Goal: Task Accomplishment & Management: Use online tool/utility

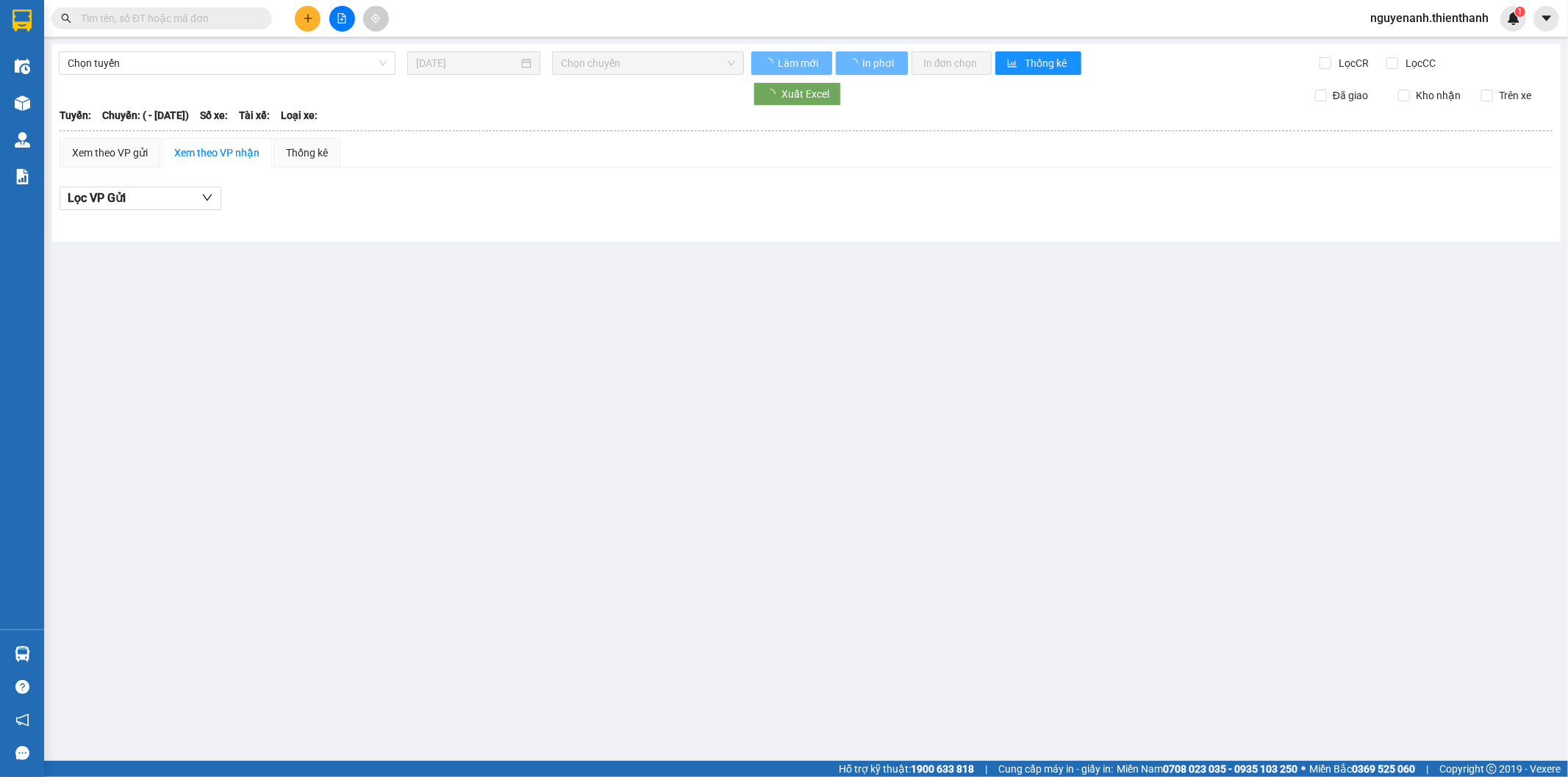
type input "09/04/2025"
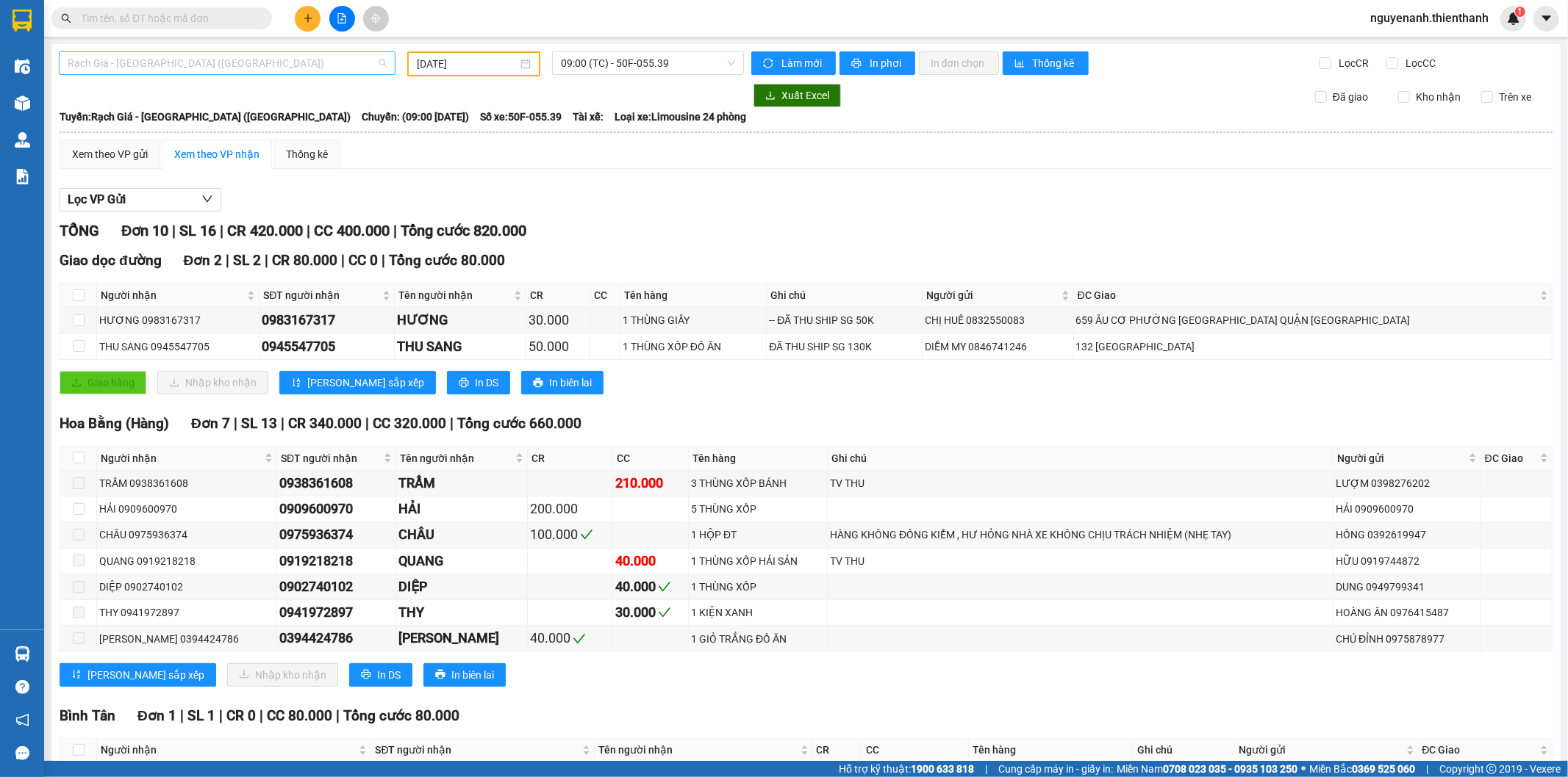
click at [305, 54] on span "Rạch Giá - Sài Gòn (Hàng Hoá)" at bounding box center [226, 63] width 319 height 22
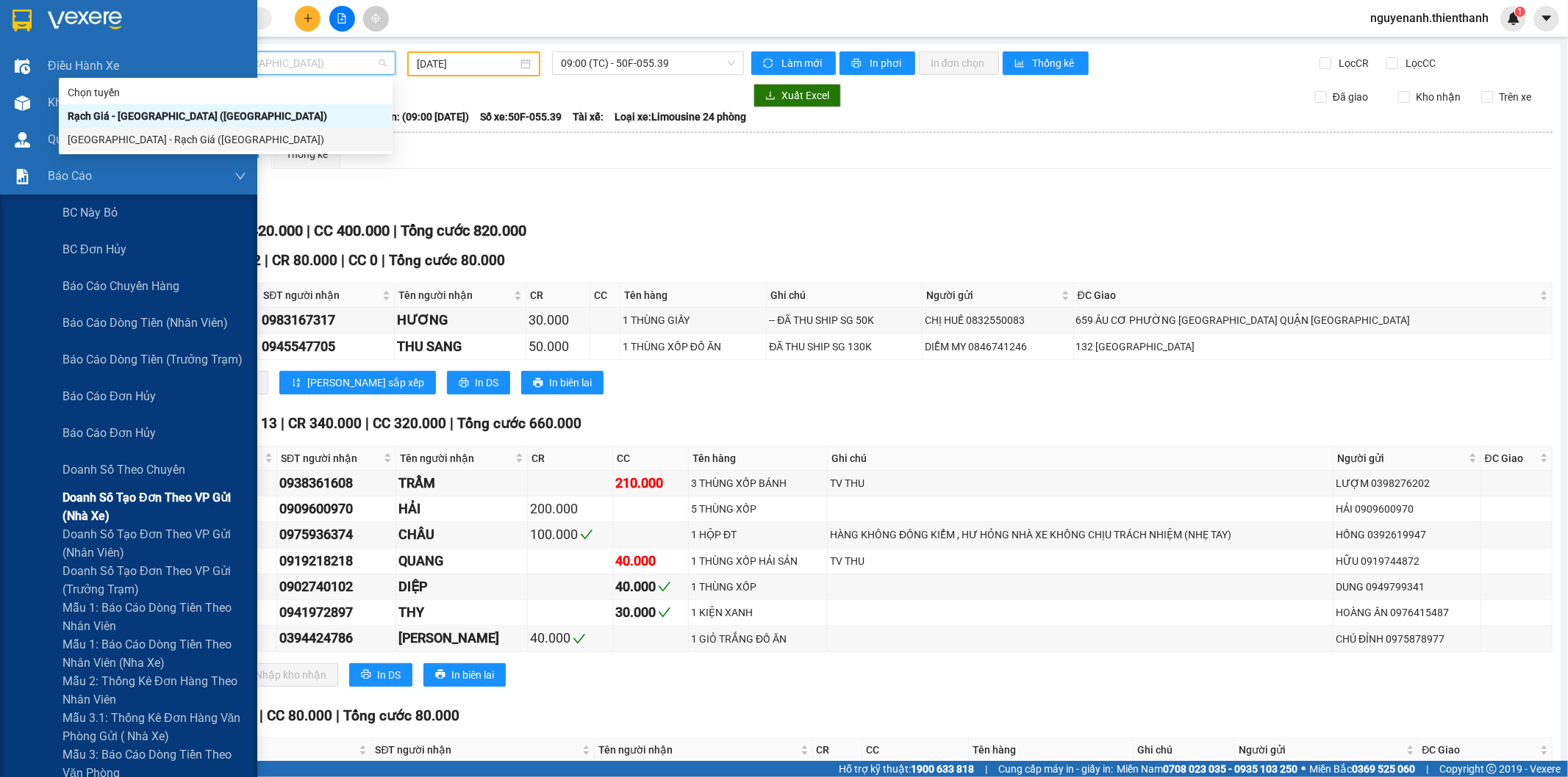
click at [99, 497] on span "Doanh số tạo đơn theo VP gửi (nhà xe)" at bounding box center [155, 507] width 184 height 37
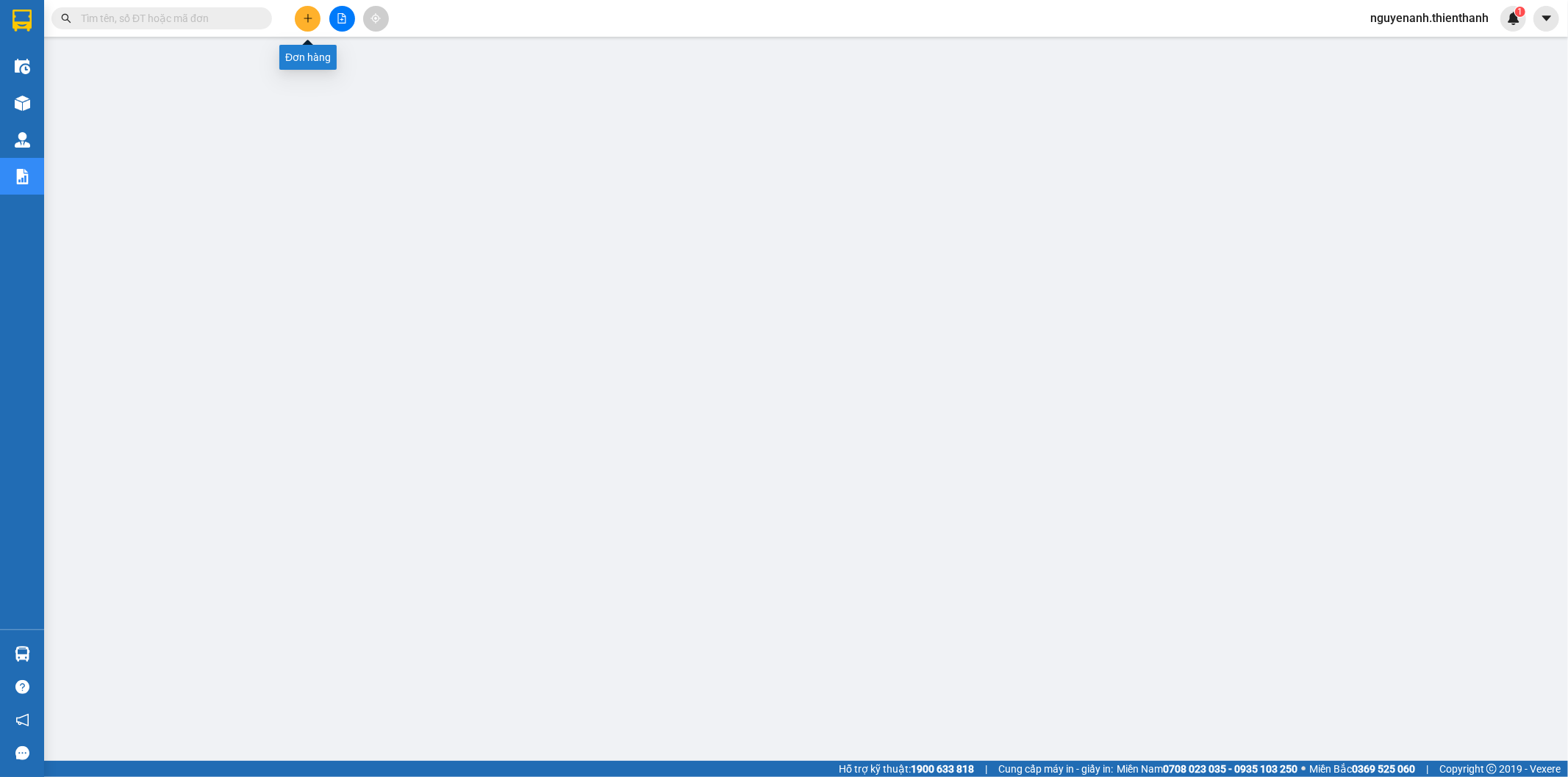
click at [333, 8] on div at bounding box center [341, 19] width 111 height 26
click at [348, 24] on button at bounding box center [341, 19] width 26 height 26
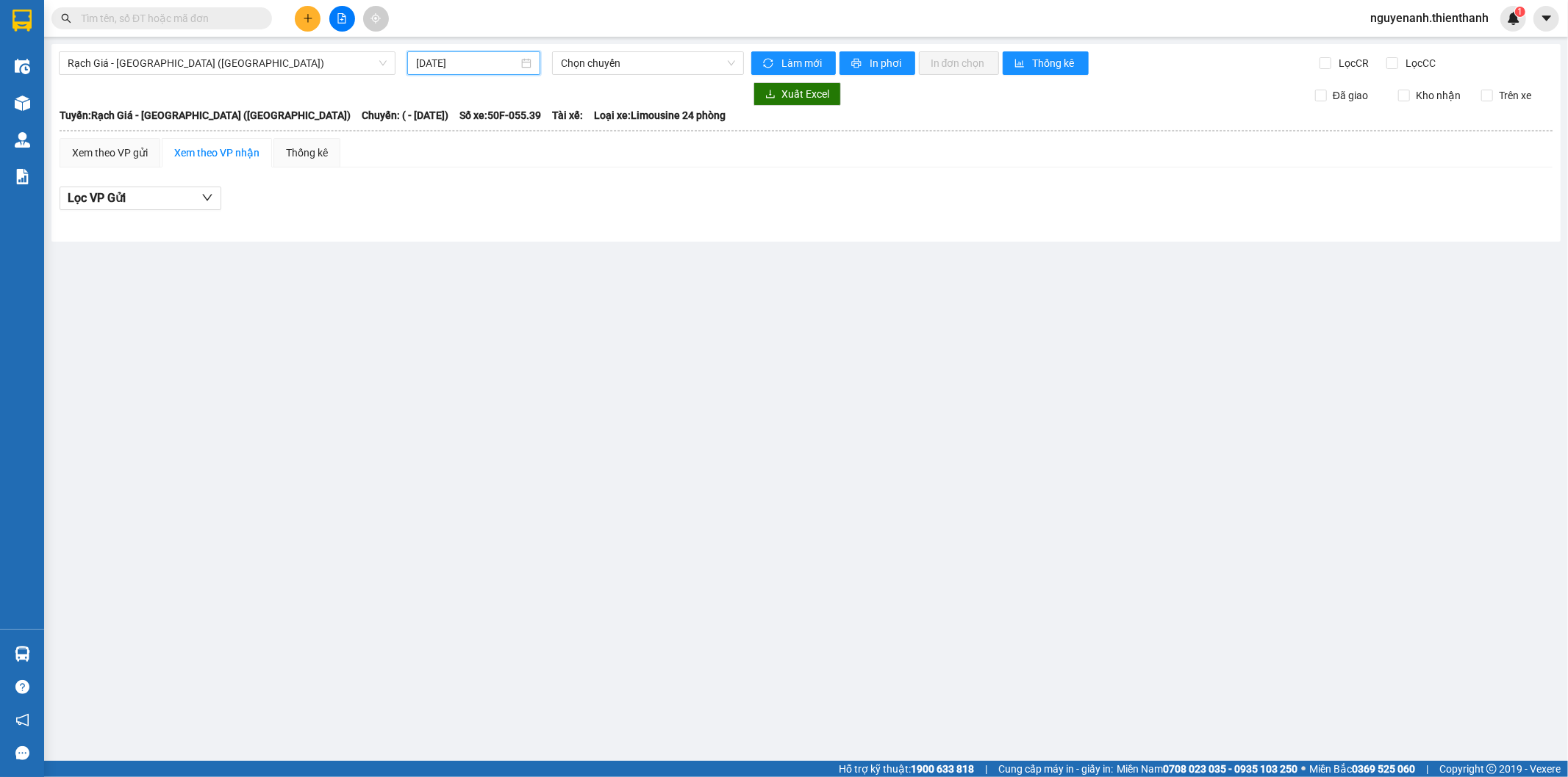
click at [441, 70] on input "12/10/2025" at bounding box center [467, 63] width 103 height 16
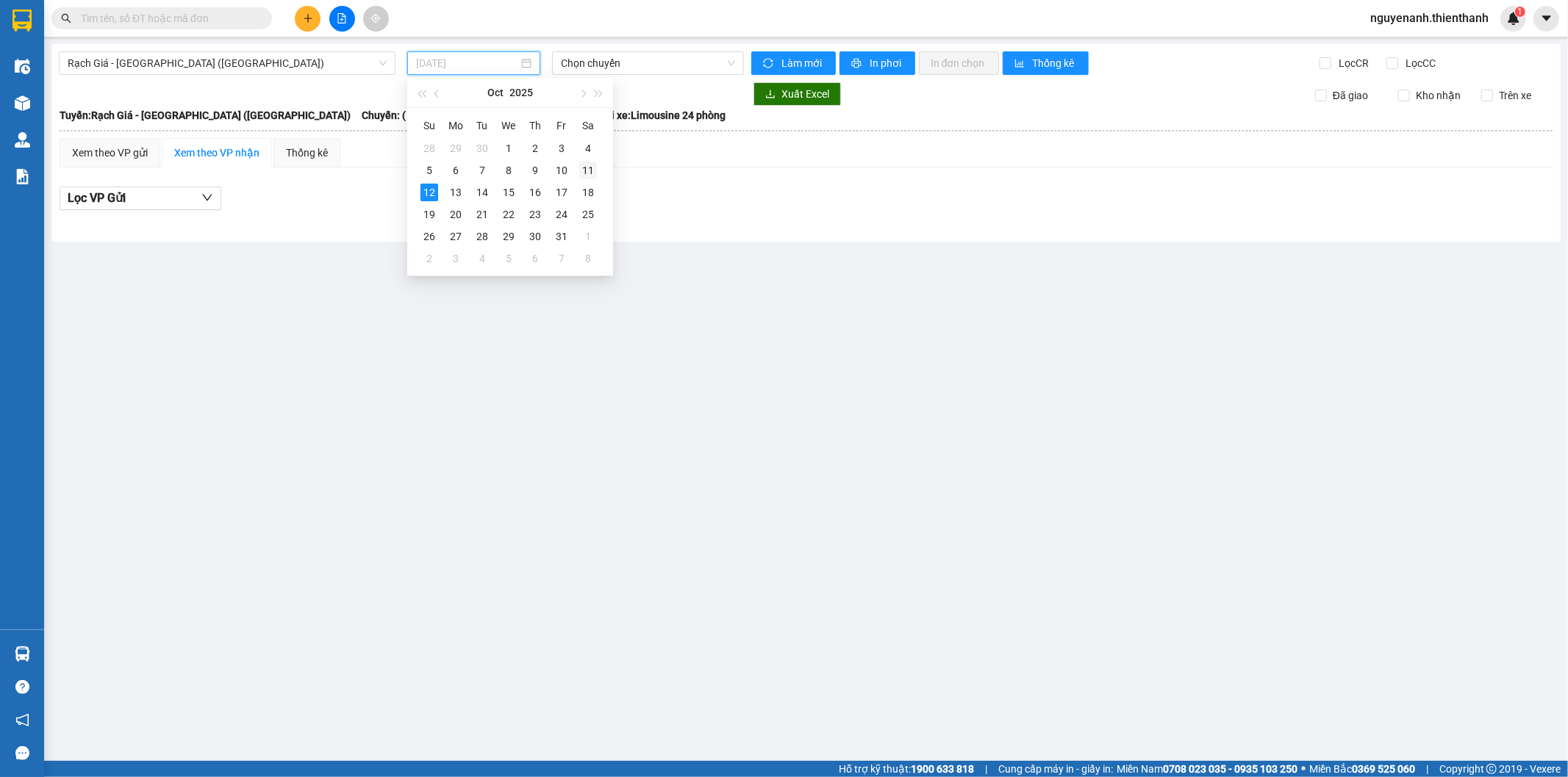
click at [596, 167] on div "11" at bounding box center [588, 171] width 18 height 18
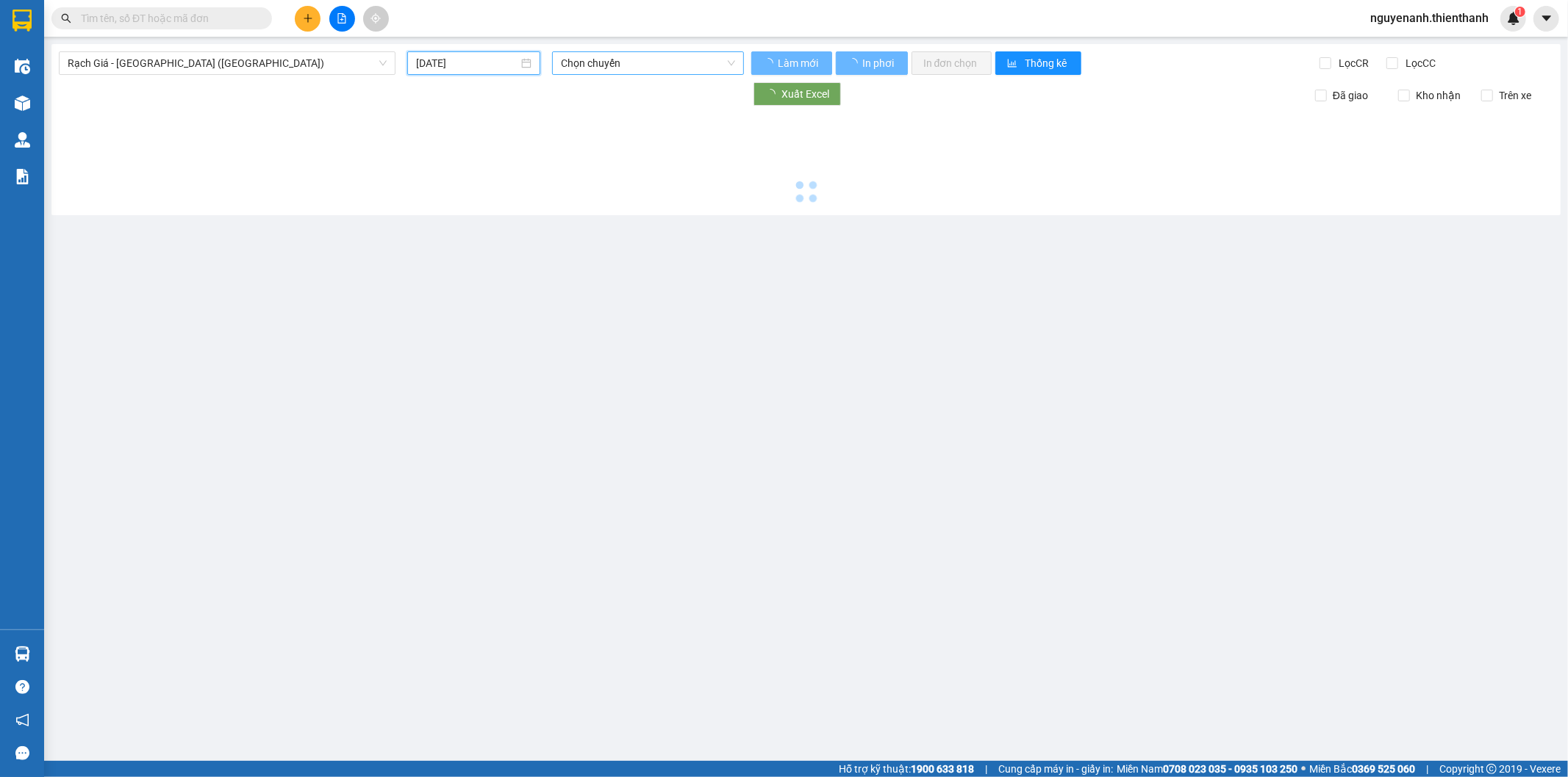
type input "11/10/2025"
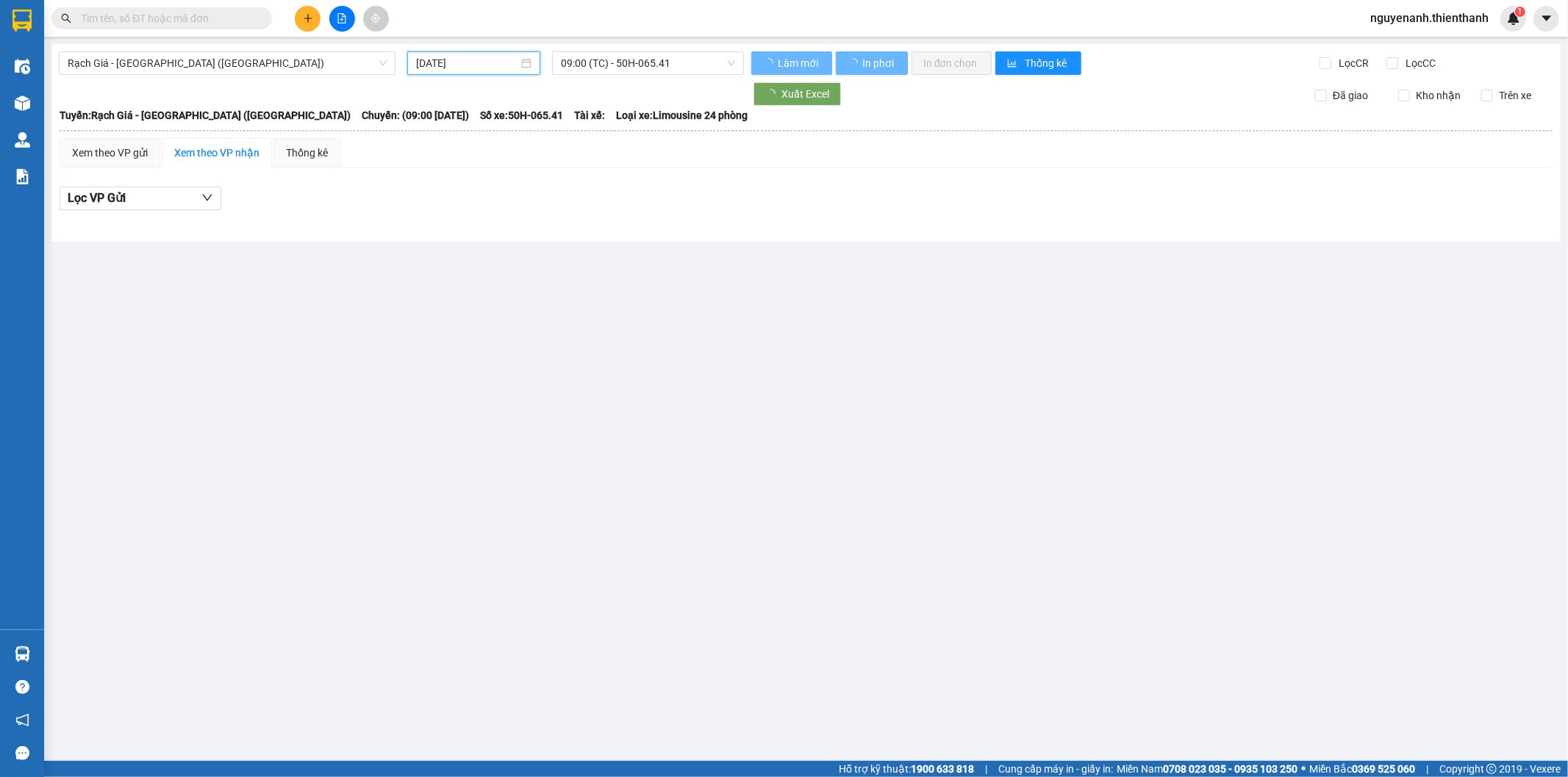
click at [623, 61] on span "09:00 (TC) - 50H-065.41" at bounding box center [647, 63] width 173 height 22
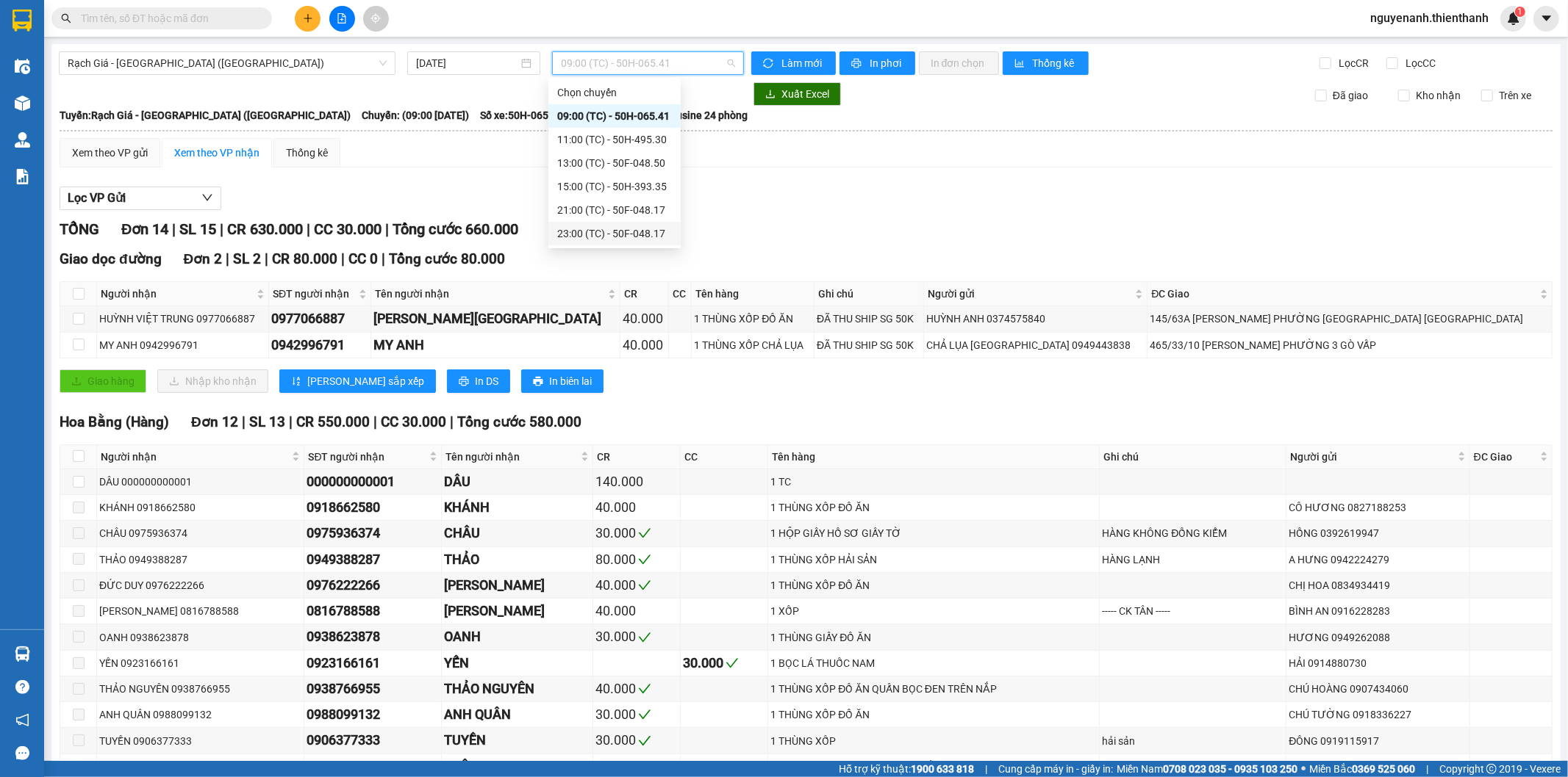
click at [598, 235] on div "23:00 (TC) - 50F-048.17" at bounding box center [615, 233] width 115 height 16
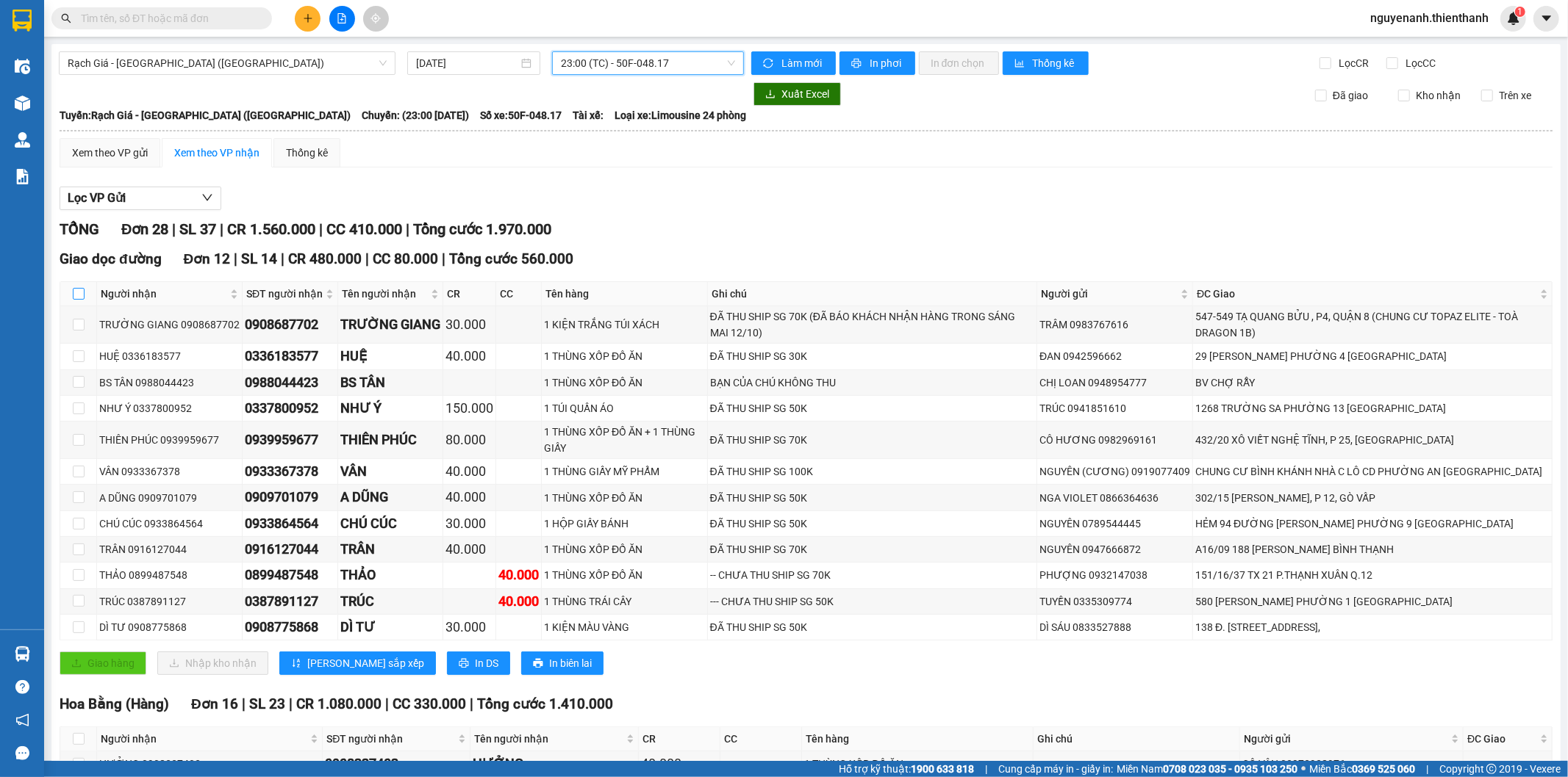
click at [81, 293] on input "checkbox" at bounding box center [78, 293] width 11 height 11
checkbox input "true"
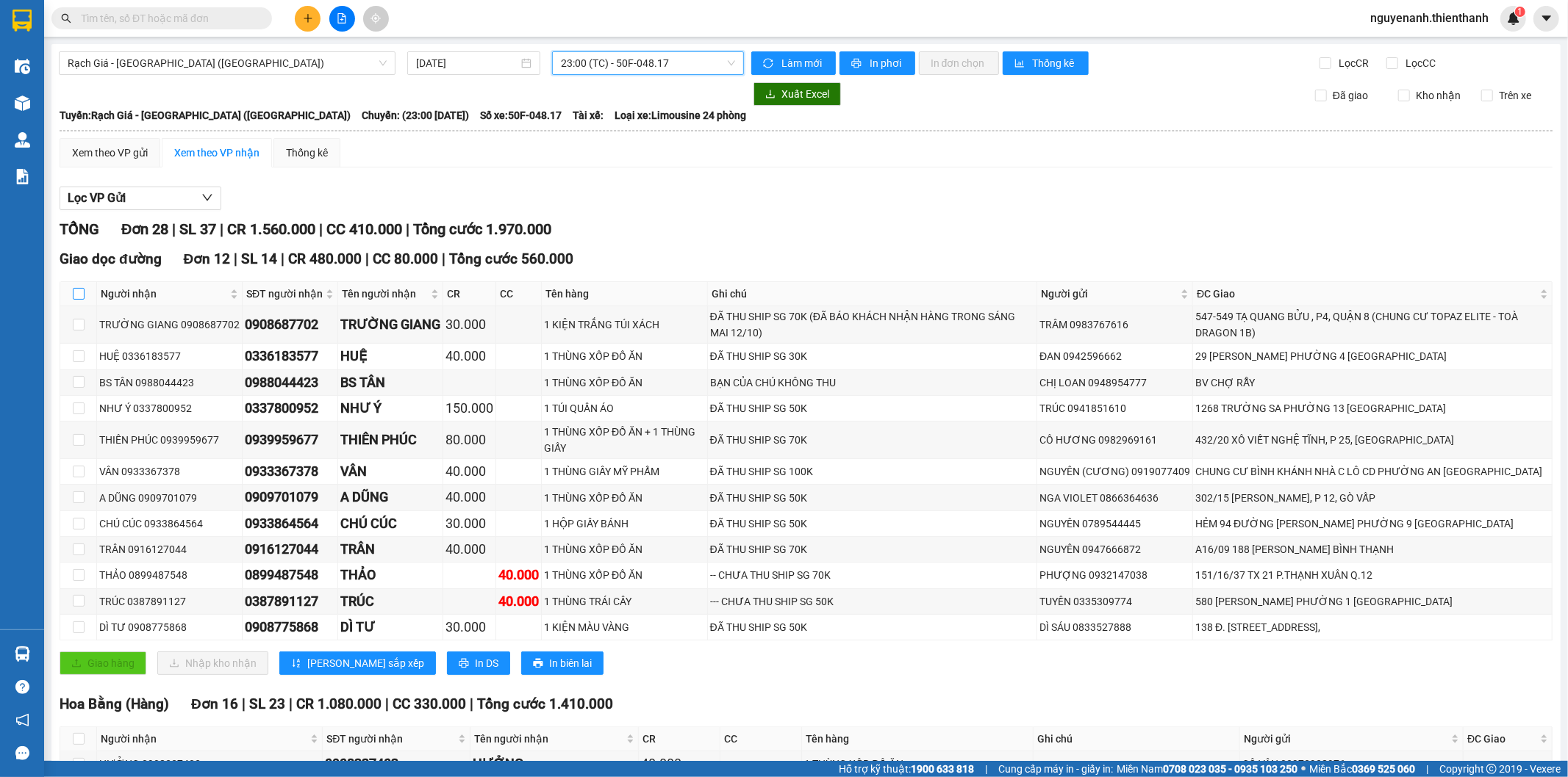
checkbox input "true"
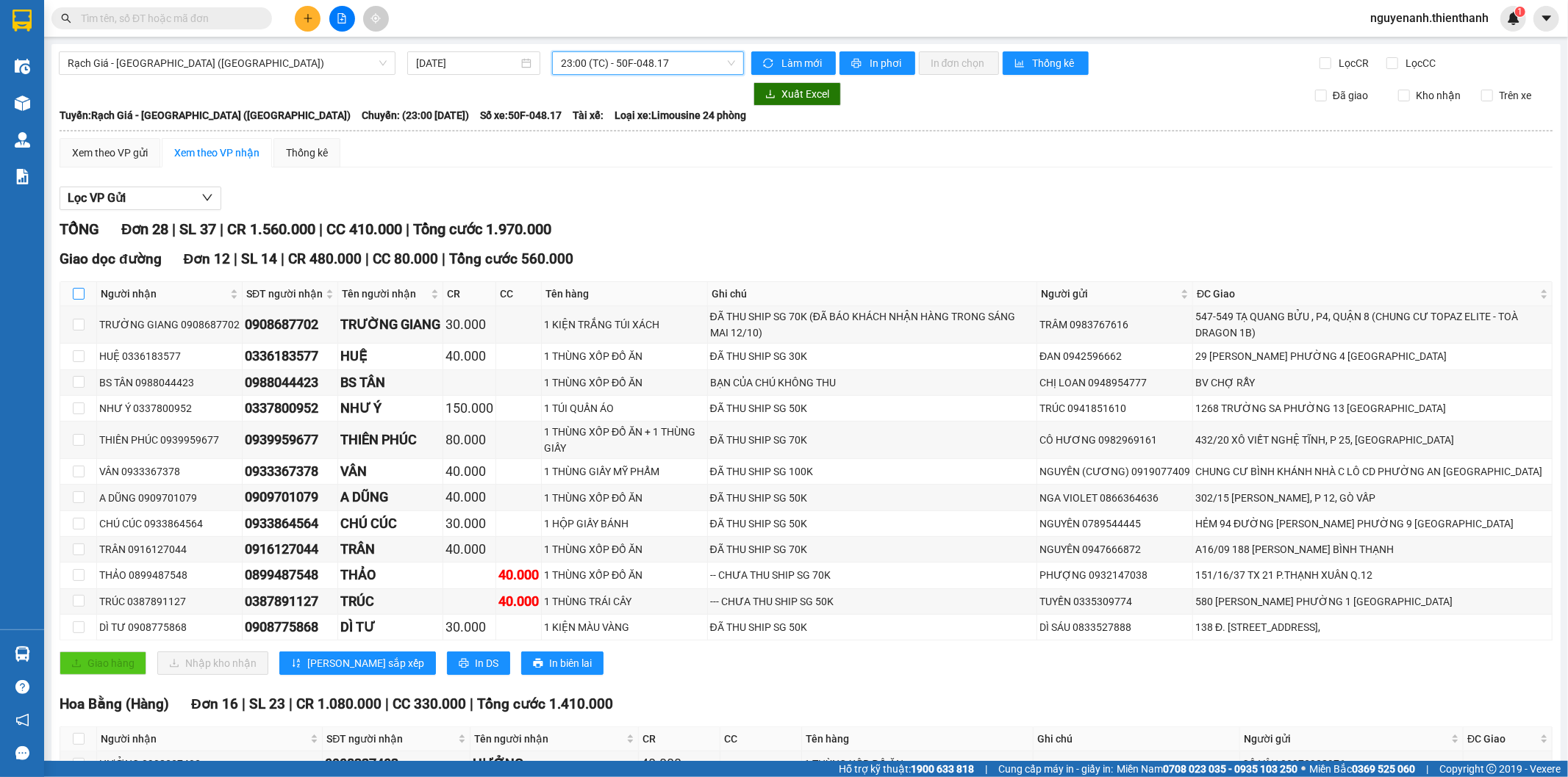
checkbox input "true"
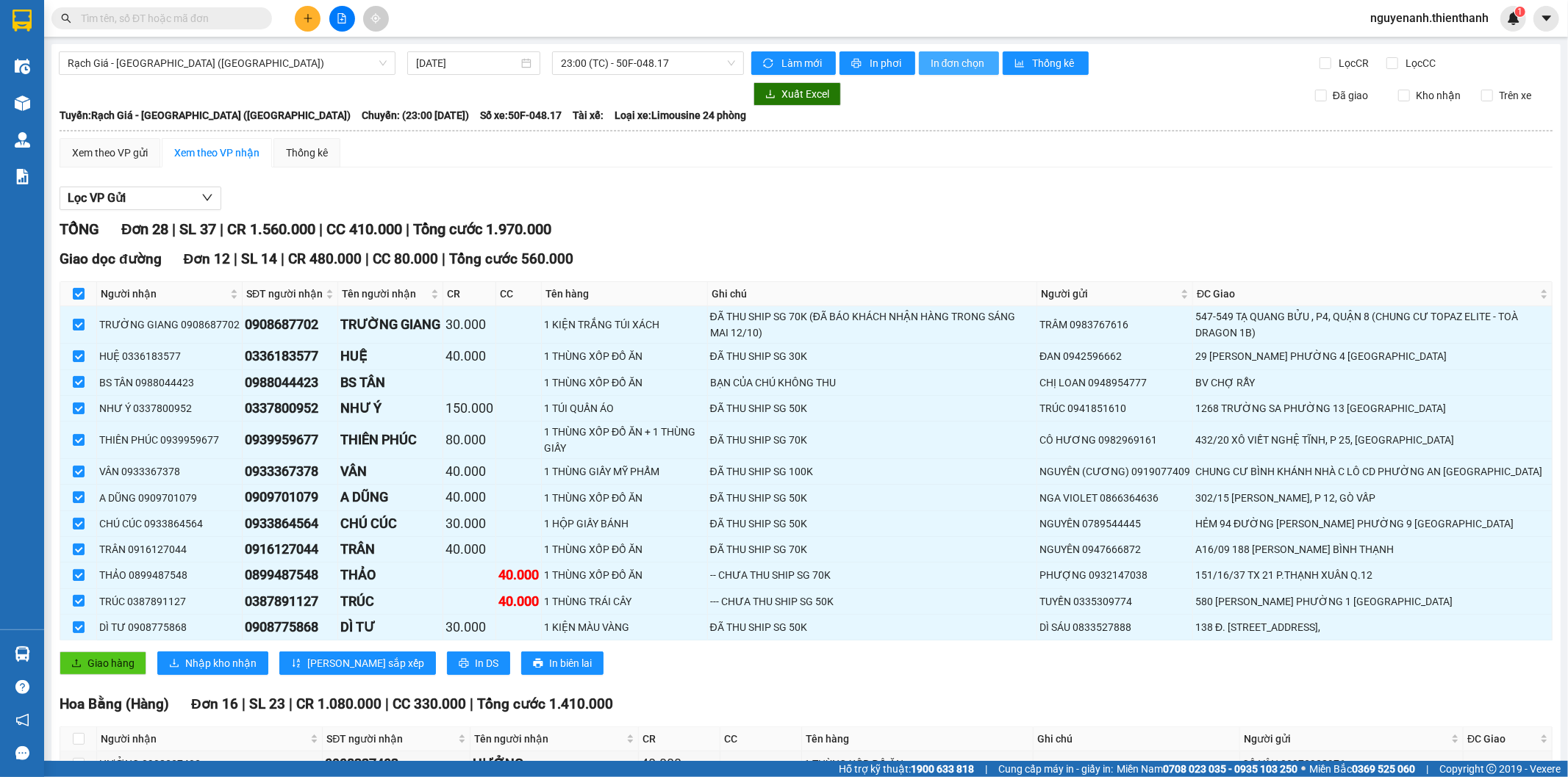
click at [957, 63] on span "In đơn chọn" at bounding box center [959, 63] width 57 height 16
click at [78, 298] on input "checkbox" at bounding box center [78, 293] width 11 height 11
checkbox input "false"
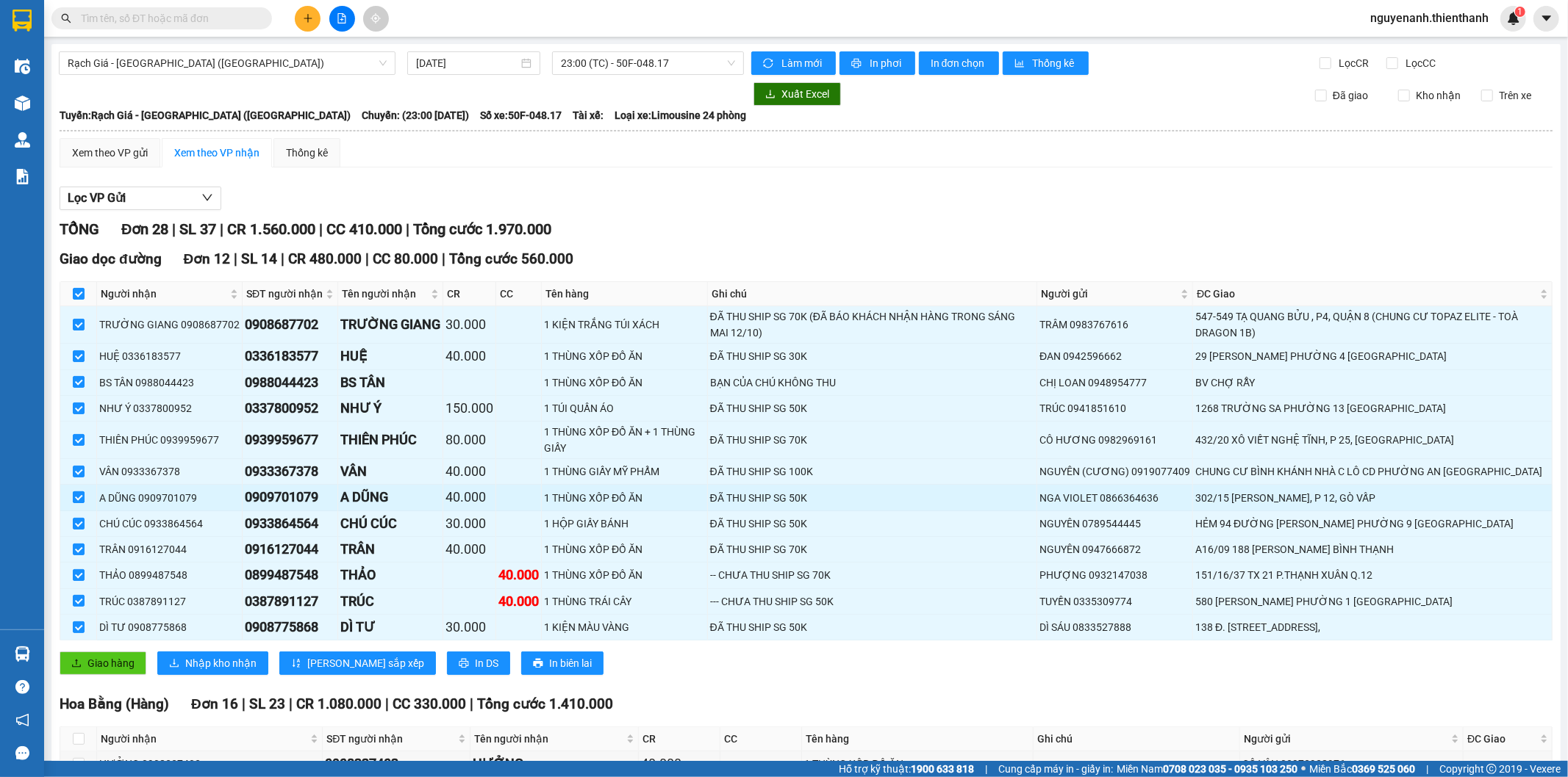
checkbox input "false"
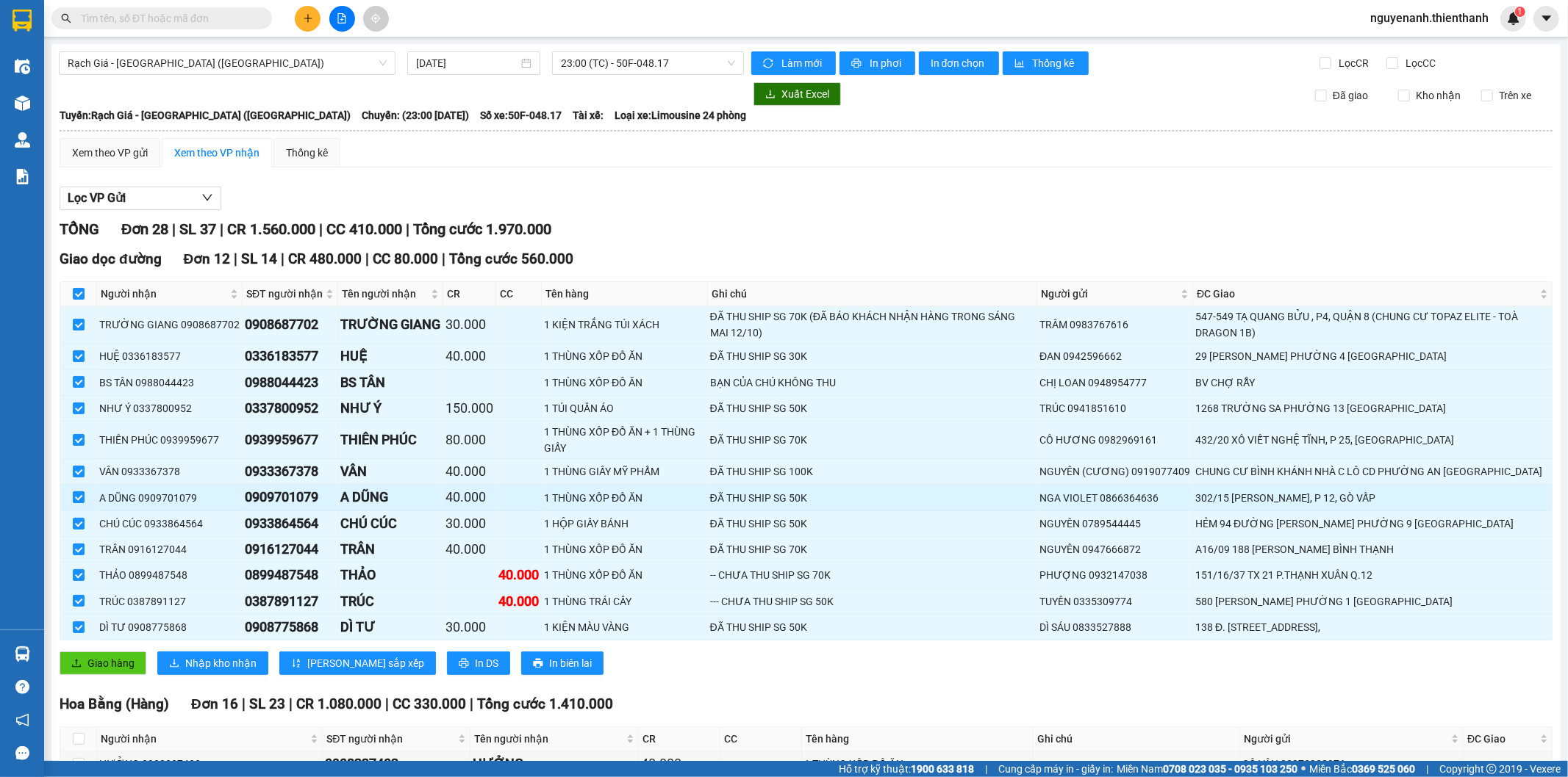
checkbox input "false"
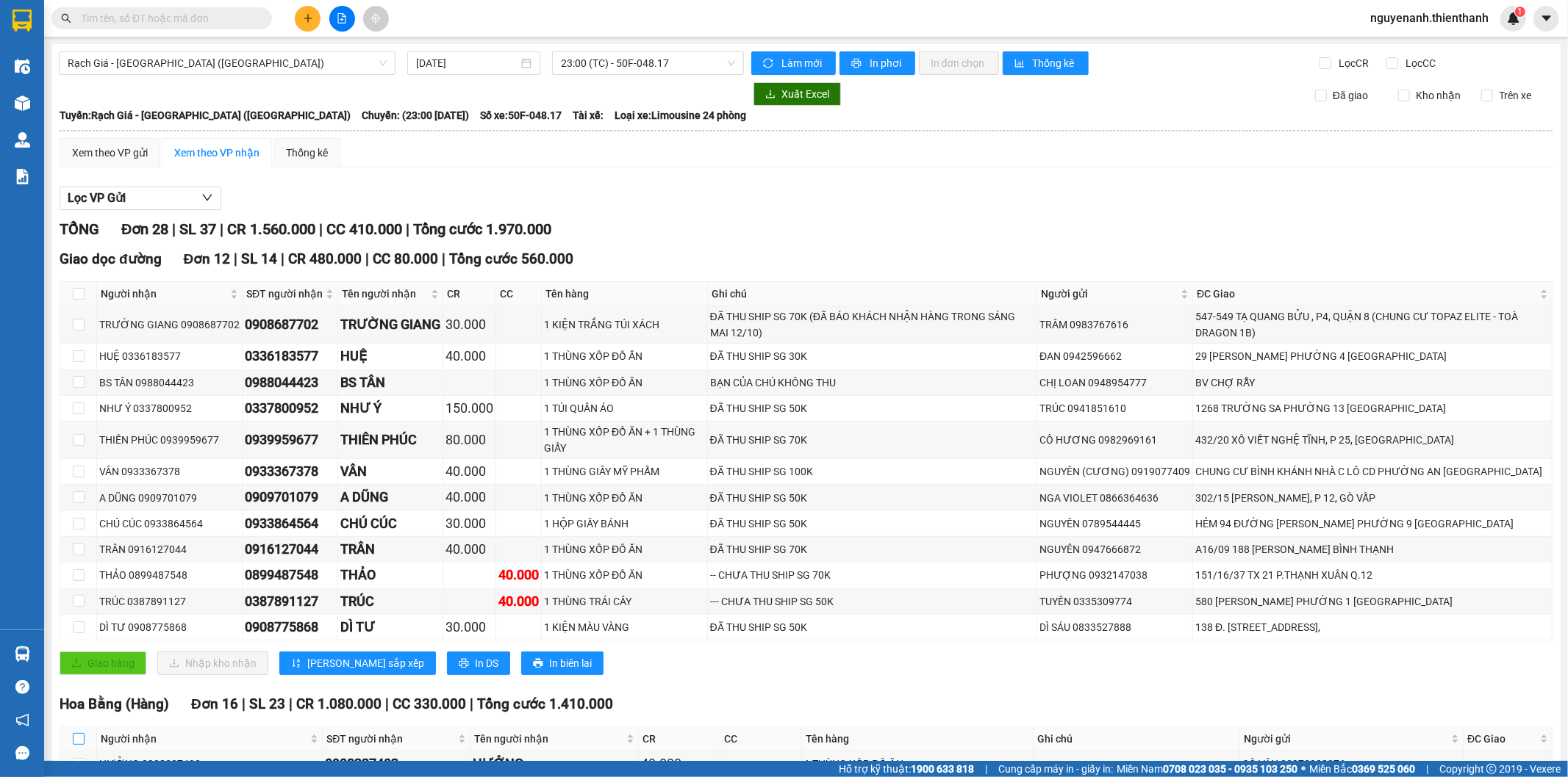
click at [73, 745] on input "checkbox" at bounding box center [78, 738] width 11 height 11
checkbox input "true"
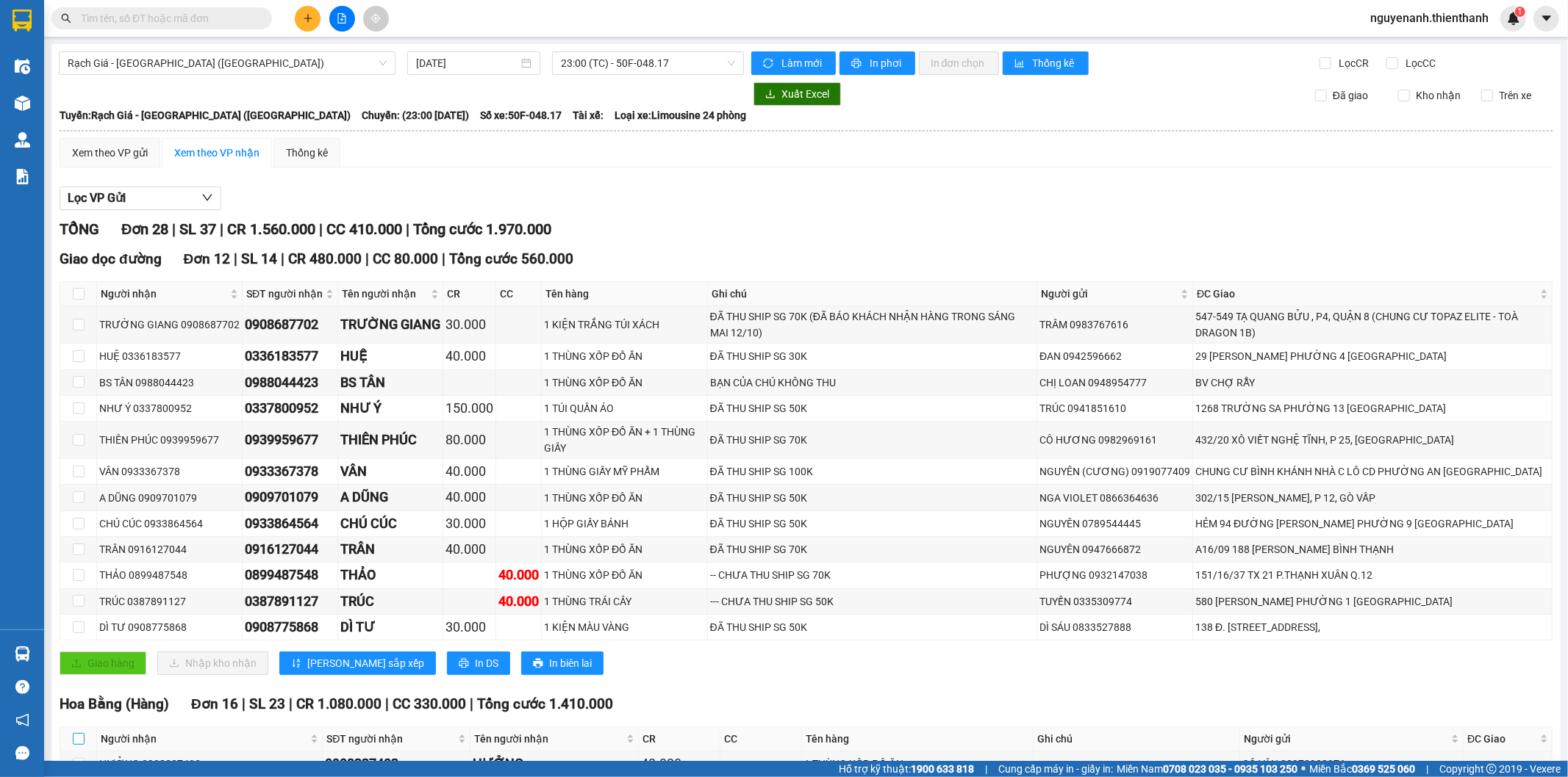
checkbox input "true"
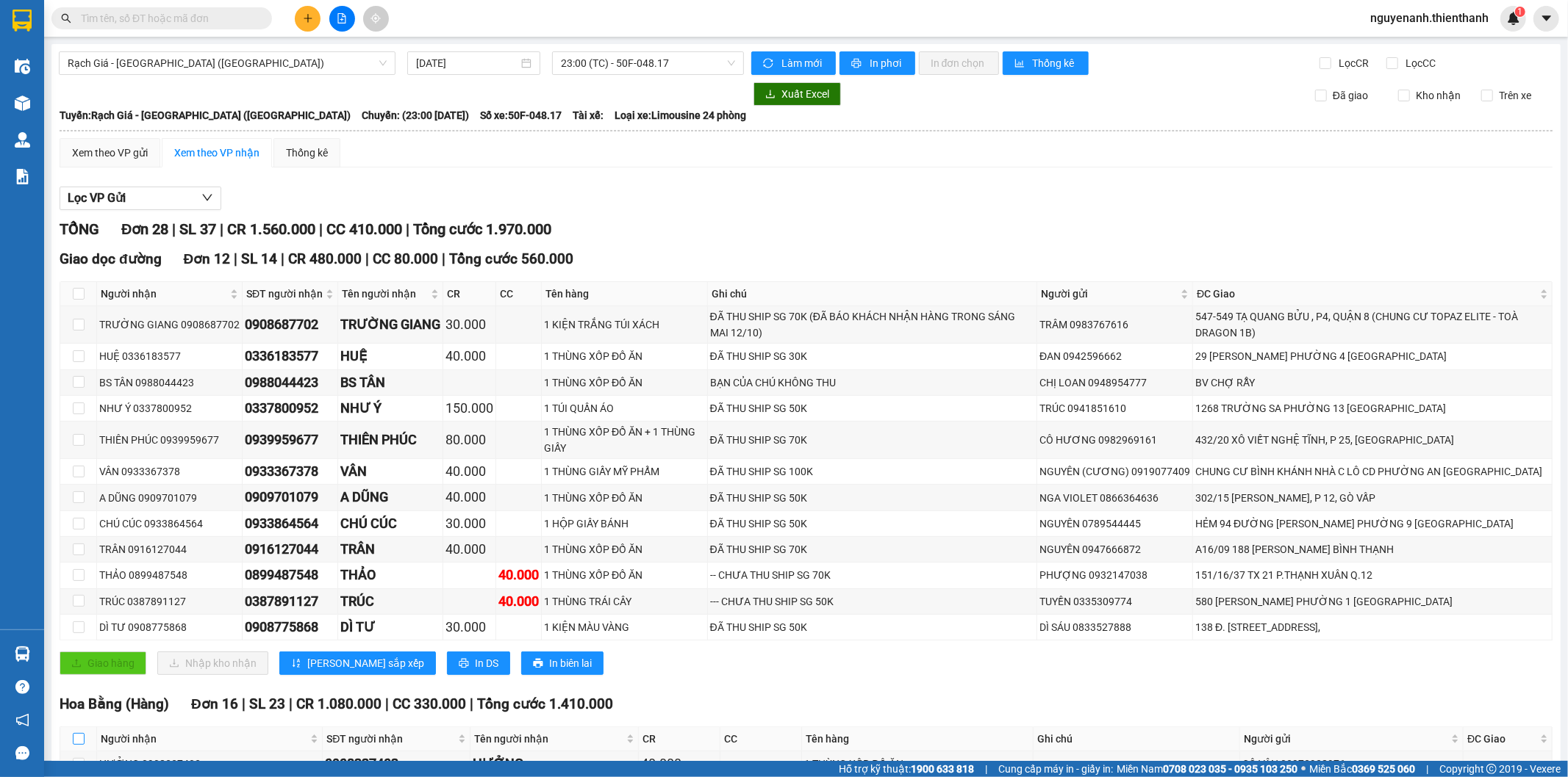
checkbox input "true"
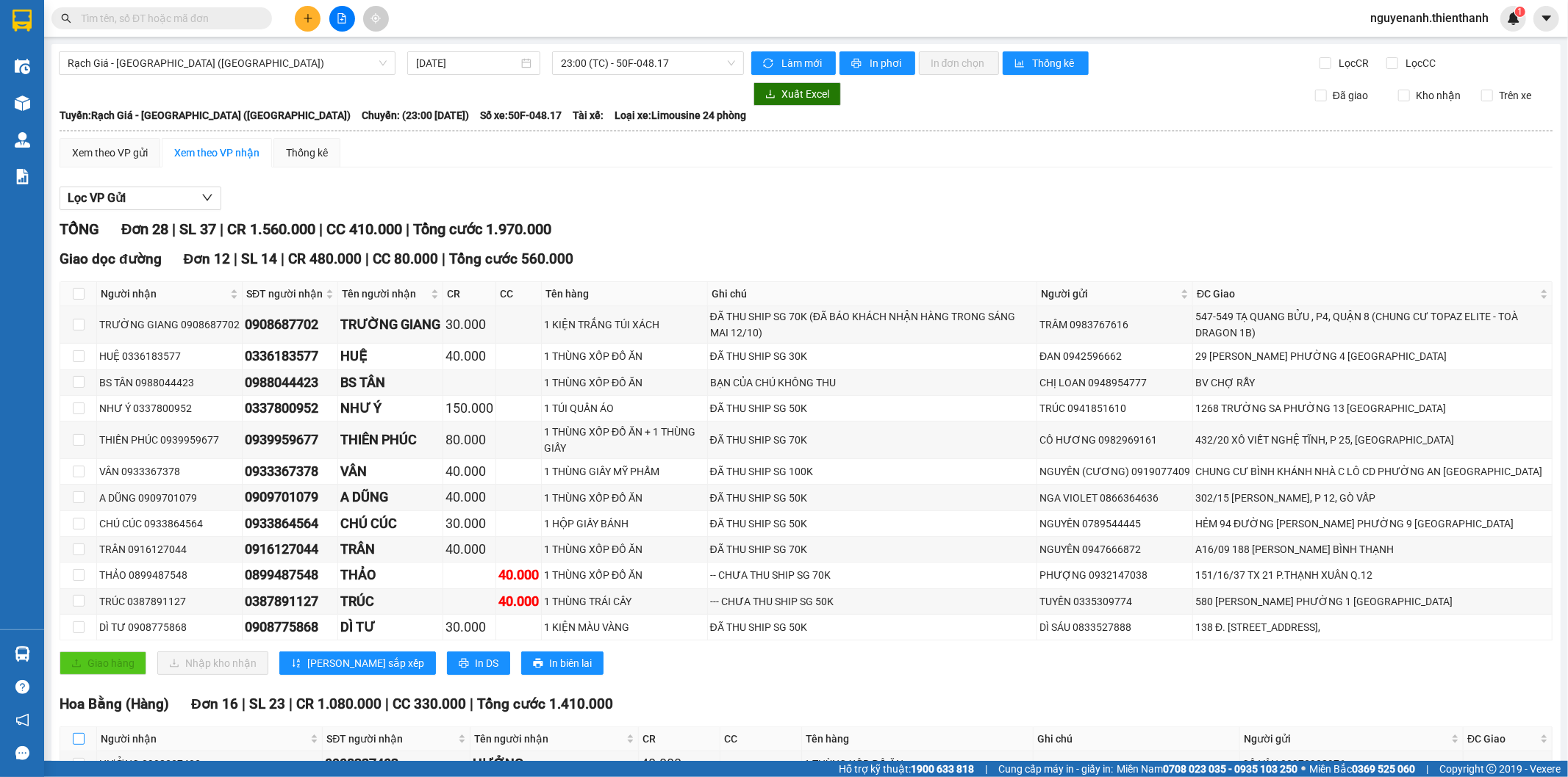
checkbox input "true"
click at [952, 67] on span "In đơn chọn" at bounding box center [959, 63] width 57 height 16
